Goal: Task Accomplishment & Management: Manage account settings

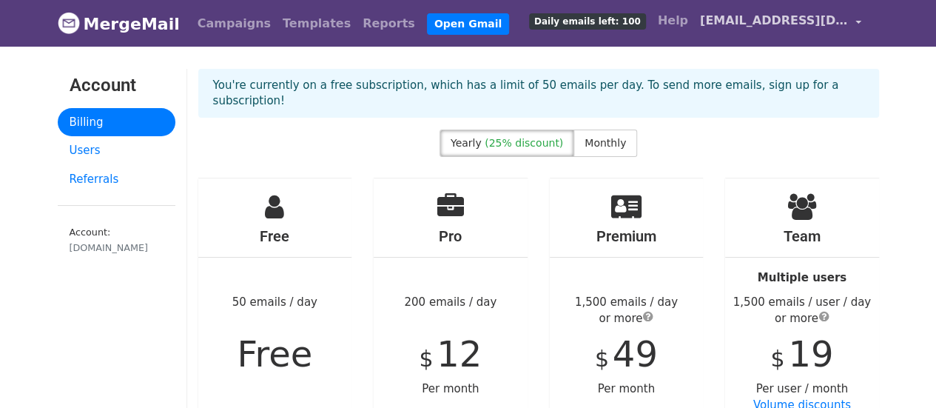
click at [788, 16] on span "[EMAIL_ADDRESS][DOMAIN_NAME]" at bounding box center [774, 21] width 148 height 18
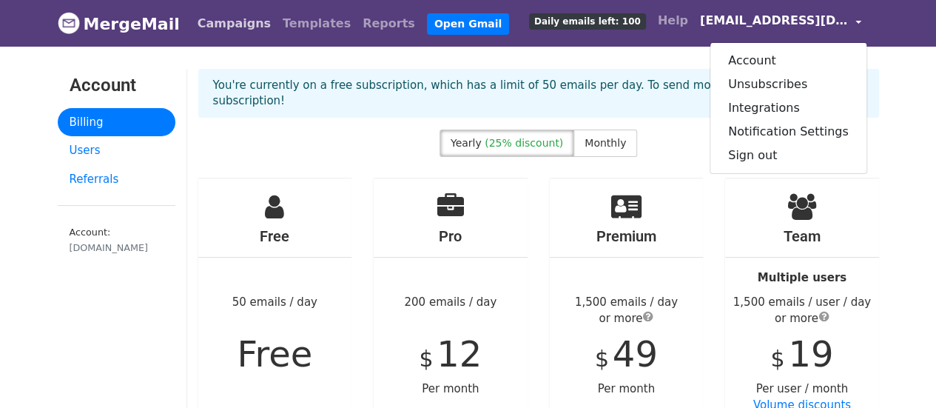
click at [235, 26] on link "Campaigns" at bounding box center [234, 24] width 85 height 30
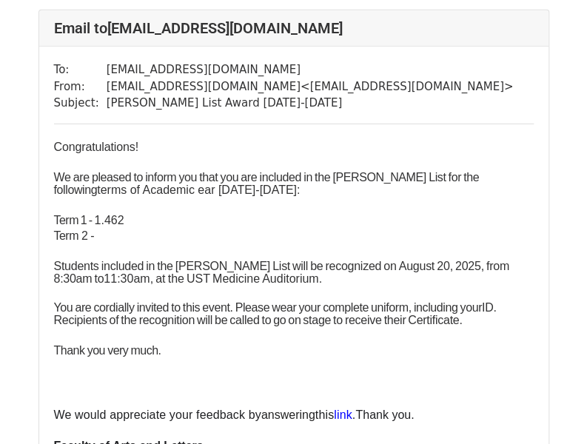
scroll to position [3331, 0]
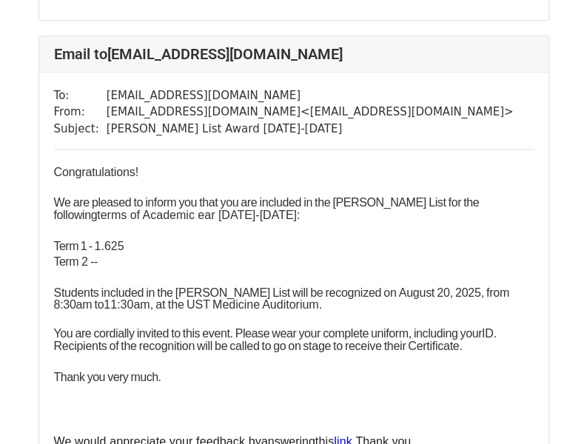
scroll to position [592, 0]
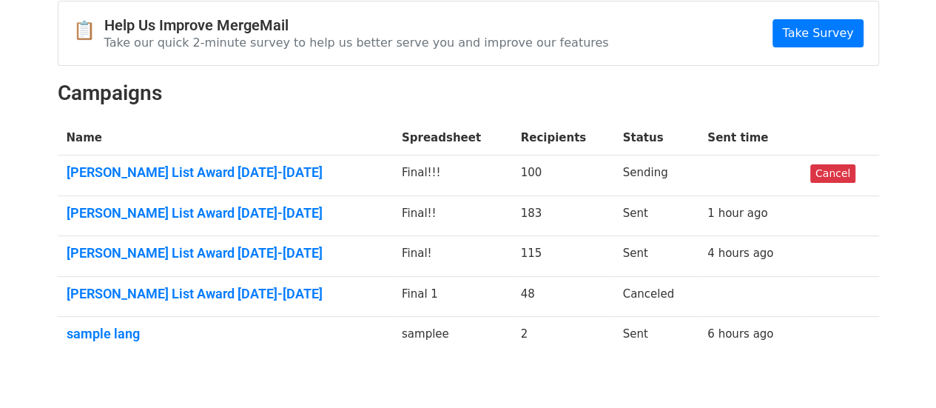
scroll to position [148, 0]
